Goal: Feedback & Contribution: Leave review/rating

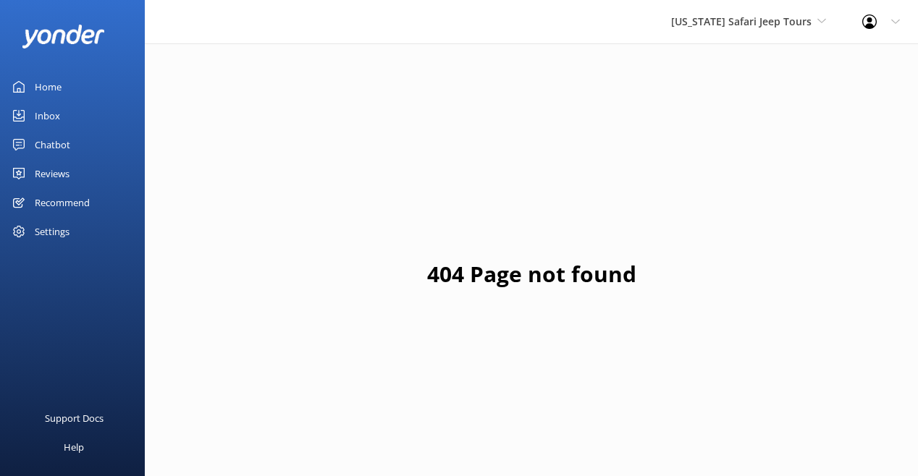
click at [62, 101] on div "Home" at bounding box center [48, 86] width 27 height 29
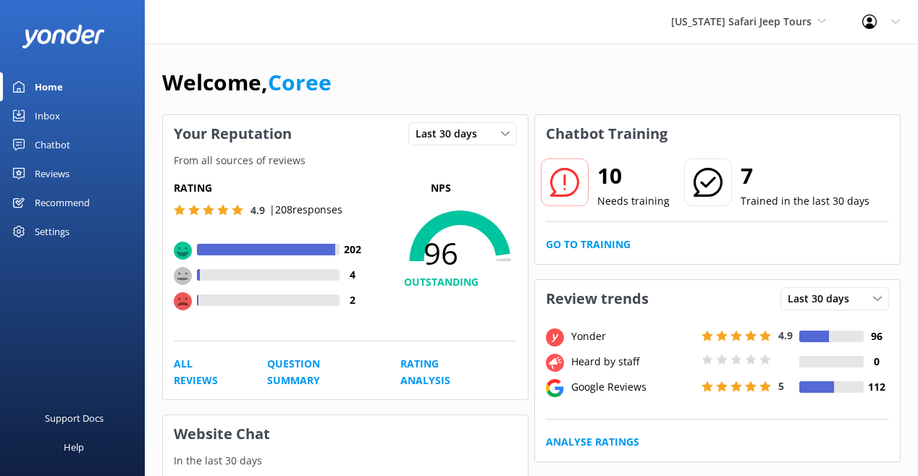
click at [60, 130] on div "Inbox" at bounding box center [47, 115] width 25 height 29
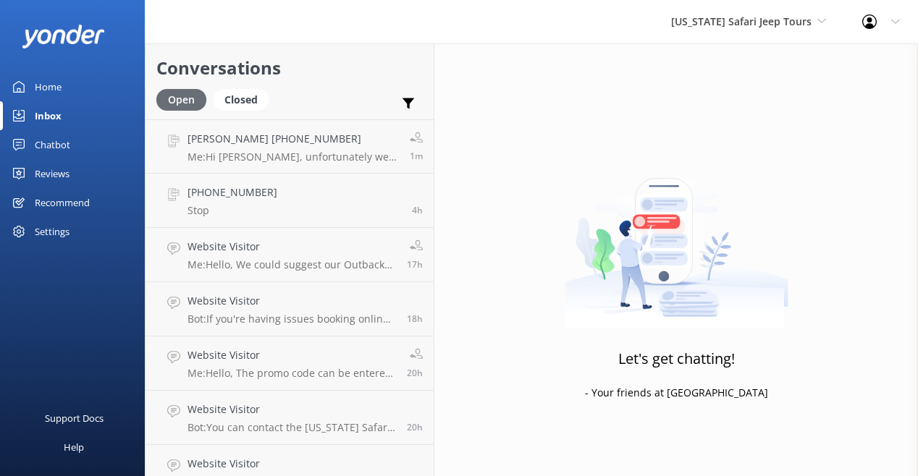
click at [206, 111] on div "Open" at bounding box center [181, 100] width 50 height 22
click at [70, 188] on div "Reviews" at bounding box center [52, 173] width 35 height 29
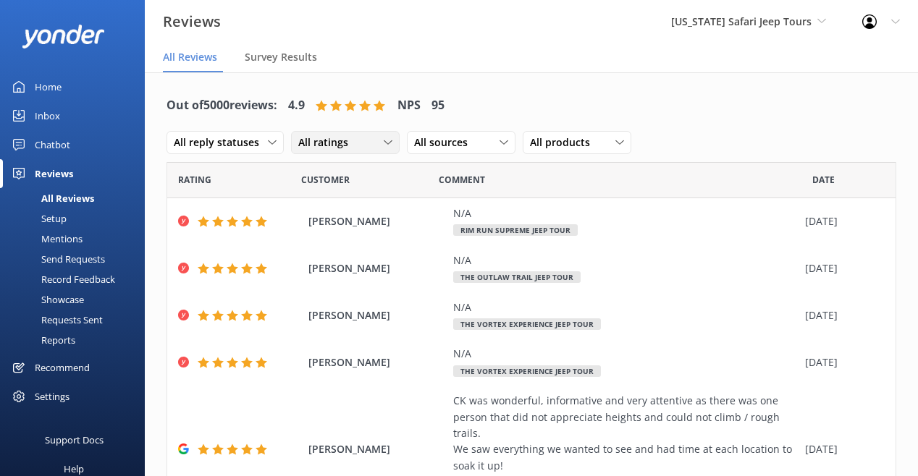
click at [396, 151] on div "All ratings" at bounding box center [345, 143] width 101 height 16
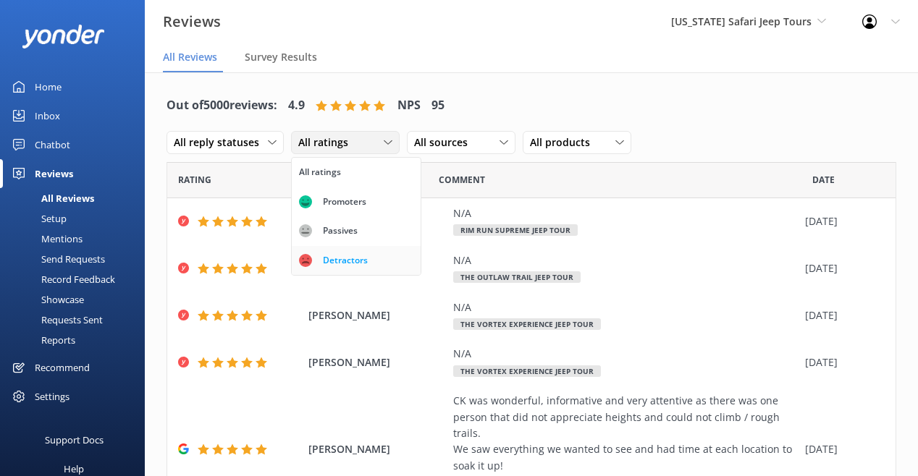
click at [379, 268] on div "Detractors" at bounding box center [345, 260] width 67 height 14
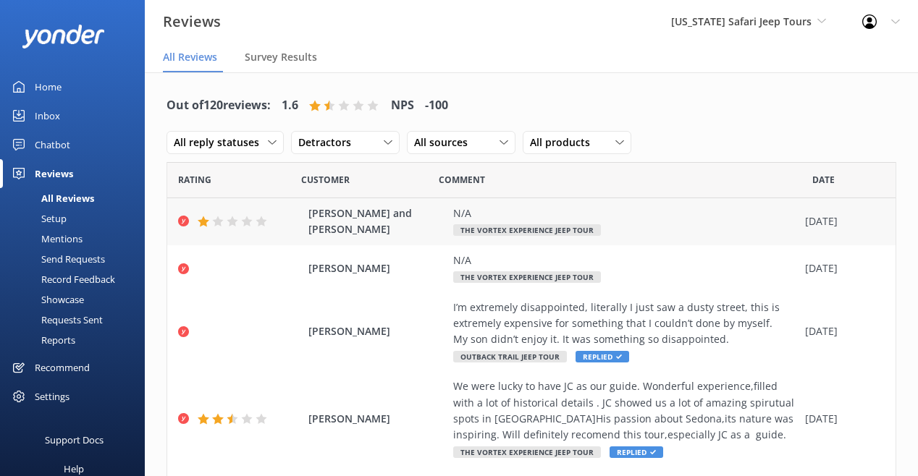
click at [549, 236] on span "The Vortex Experience Jeep Tour" at bounding box center [527, 230] width 148 height 12
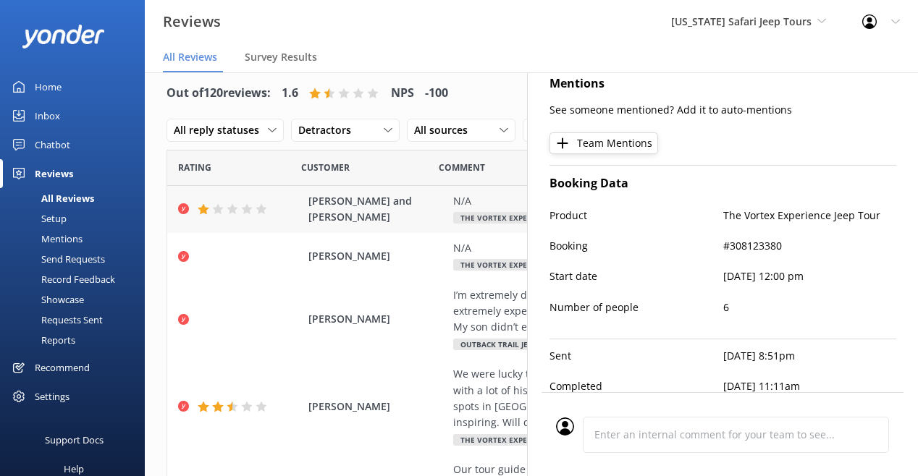
scroll to position [22, 0]
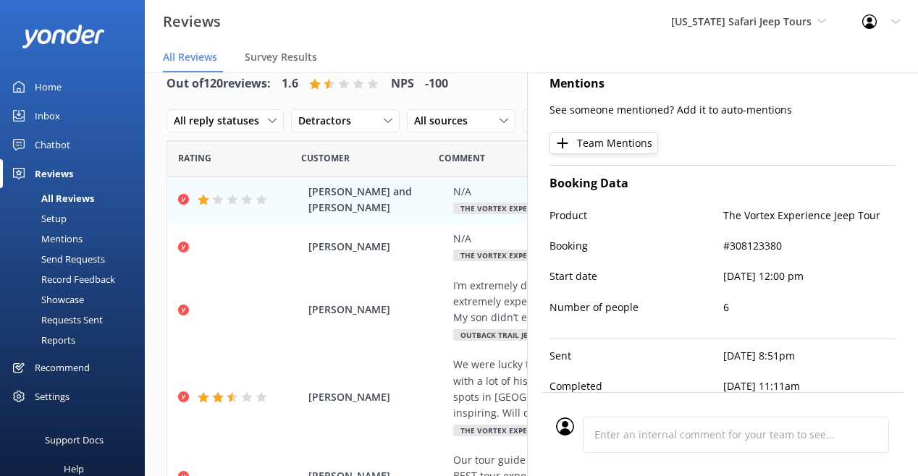
click at [883, 31] on div "Profile Settings Logout" at bounding box center [881, 21] width 74 height 43
click at [301, 177] on div "Rating" at bounding box center [234, 158] width 134 height 36
click at [576, 66] on nav "All Reviews Survey Results" at bounding box center [531, 57] width 773 height 29
click at [849, 37] on div "Profile Settings Logout" at bounding box center [881, 21] width 74 height 43
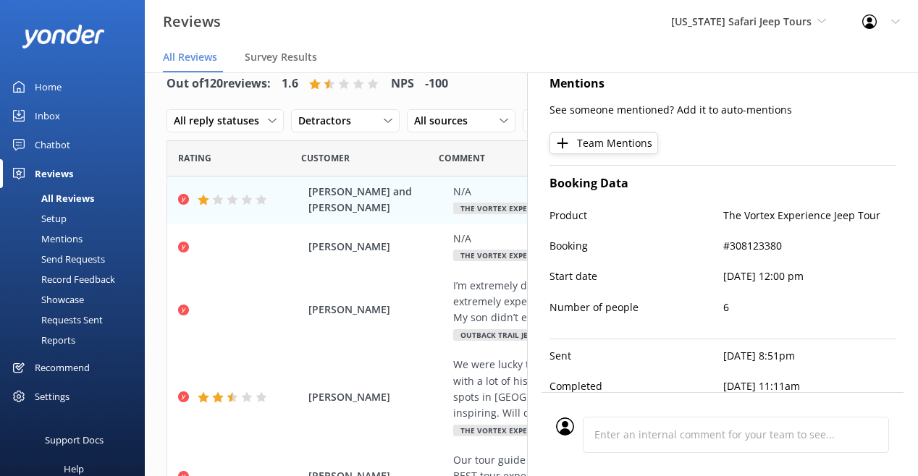
scroll to position [36, 0]
